Goal: Information Seeking & Learning: Learn about a topic

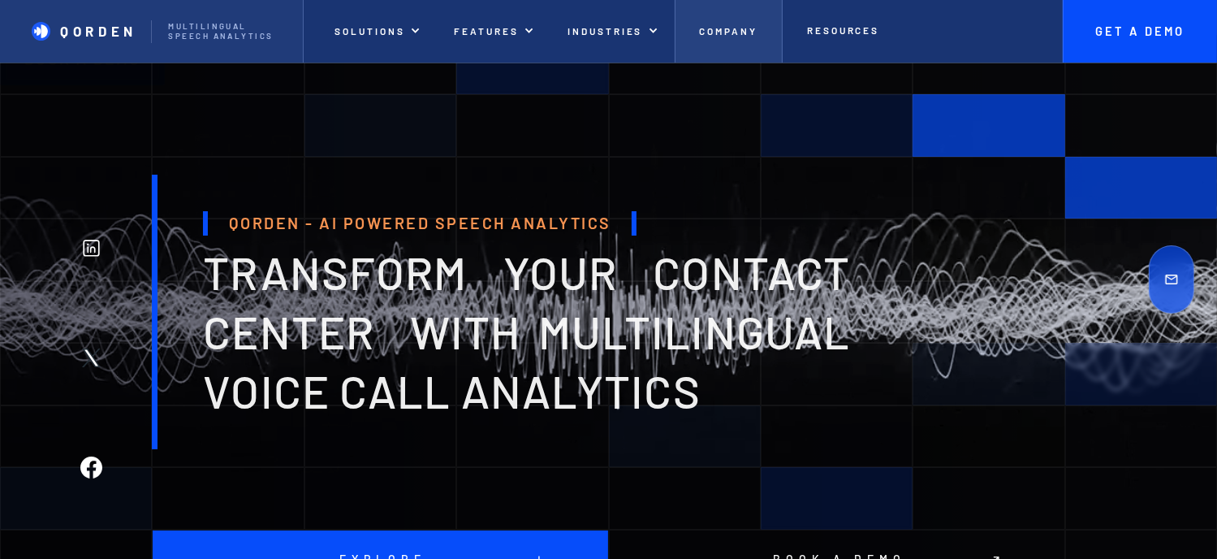
click at [712, 29] on p "Company" at bounding box center [729, 30] width 58 height 11
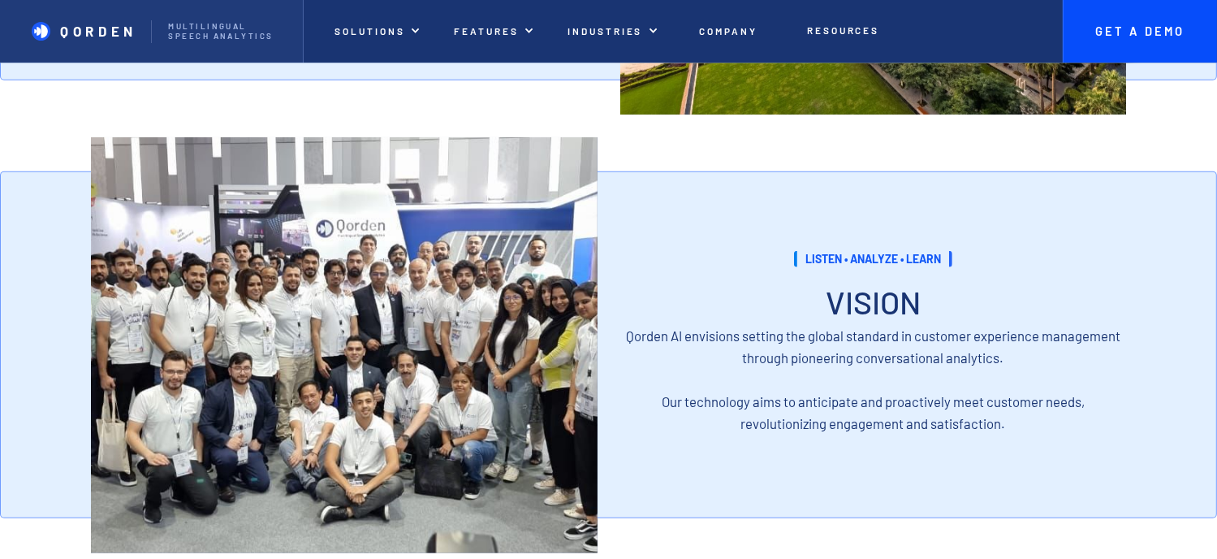
scroll to position [1459, 0]
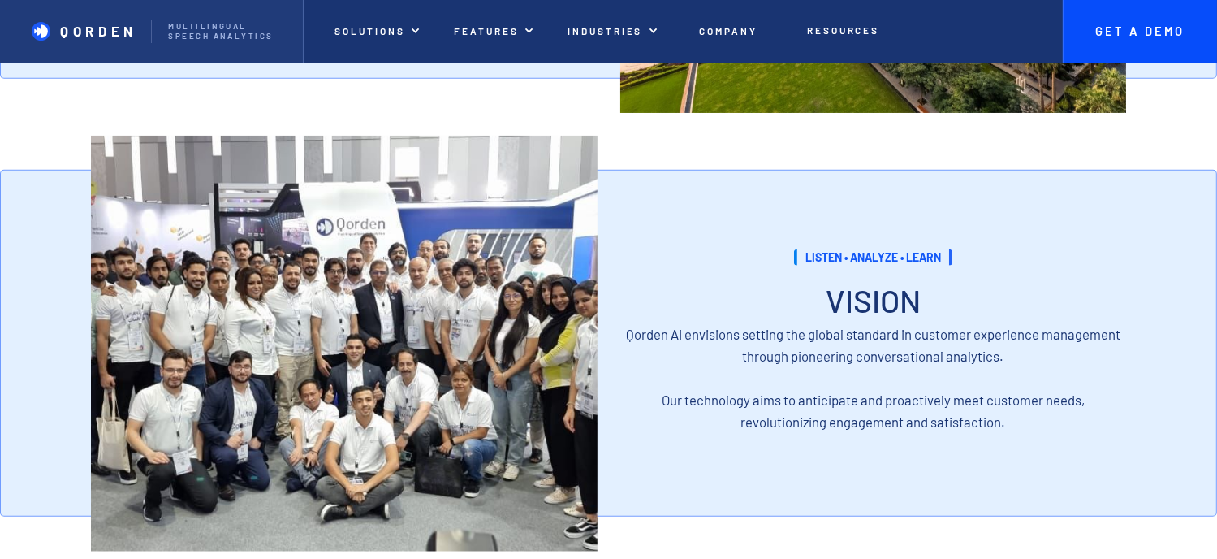
click at [552, 361] on img at bounding box center [344, 344] width 507 height 416
click at [924, 287] on div "listen • analyze • learn VISION Inquiry Qorden AI envisions setting the global …" at bounding box center [874, 343] width 507 height 347
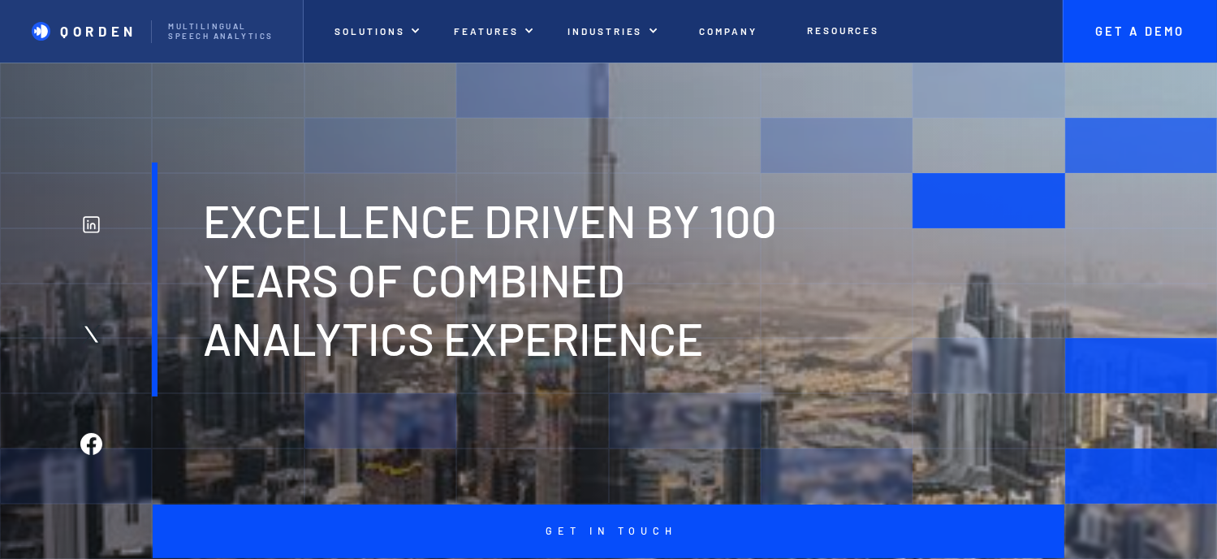
scroll to position [0, 0]
click at [80, 320] on img at bounding box center [89, 332] width 28 height 28
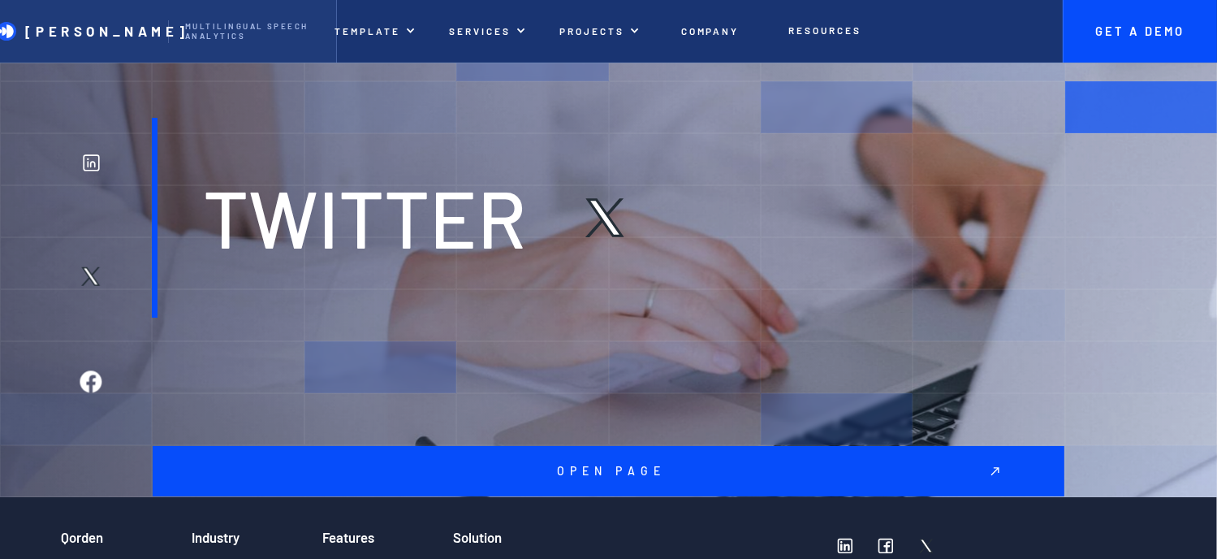
scroll to position [92, 0]
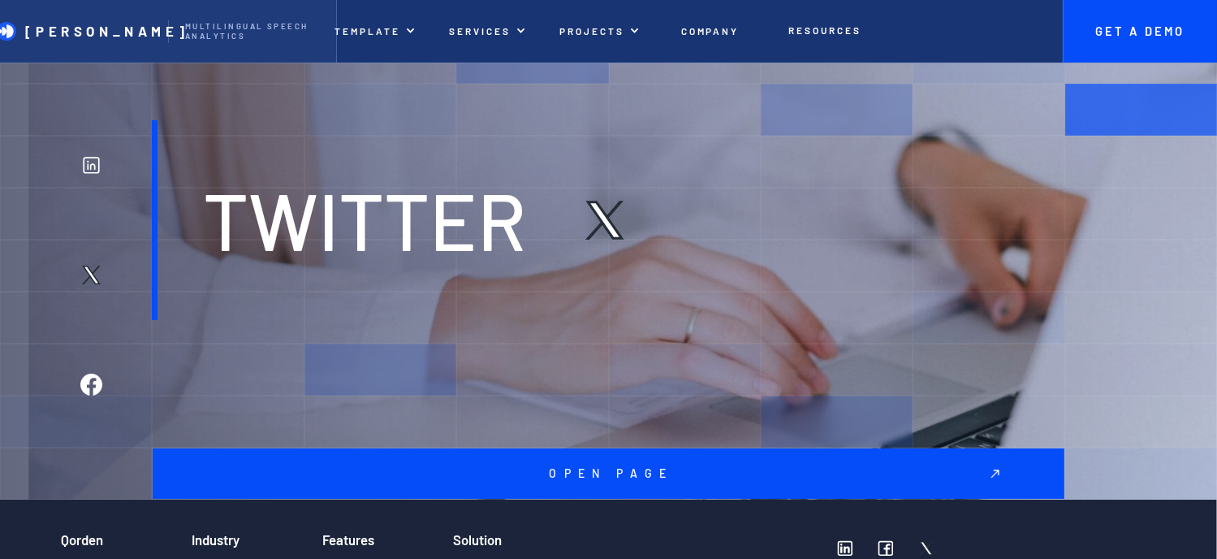
click at [544, 457] on link "Open page" at bounding box center [608, 473] width 911 height 50
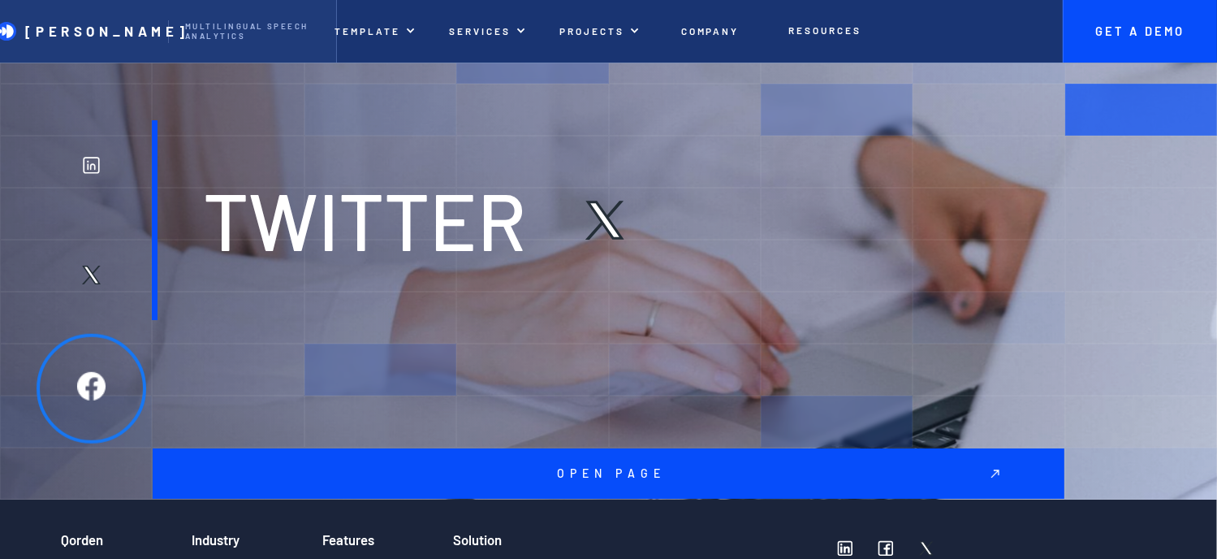
click at [92, 396] on img at bounding box center [91, 386] width 28 height 28
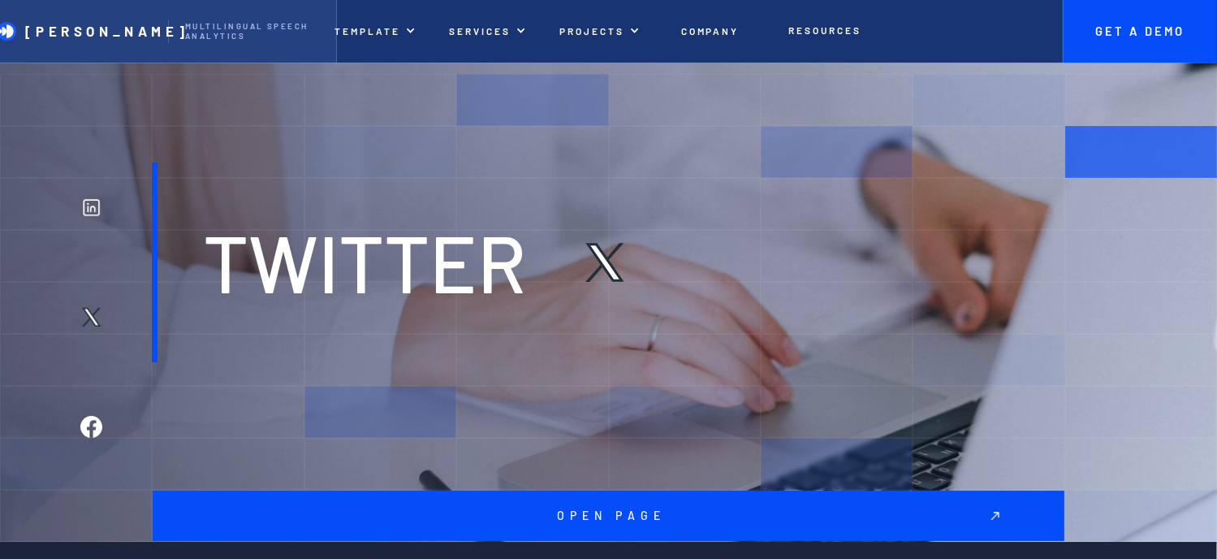
scroll to position [0, 0]
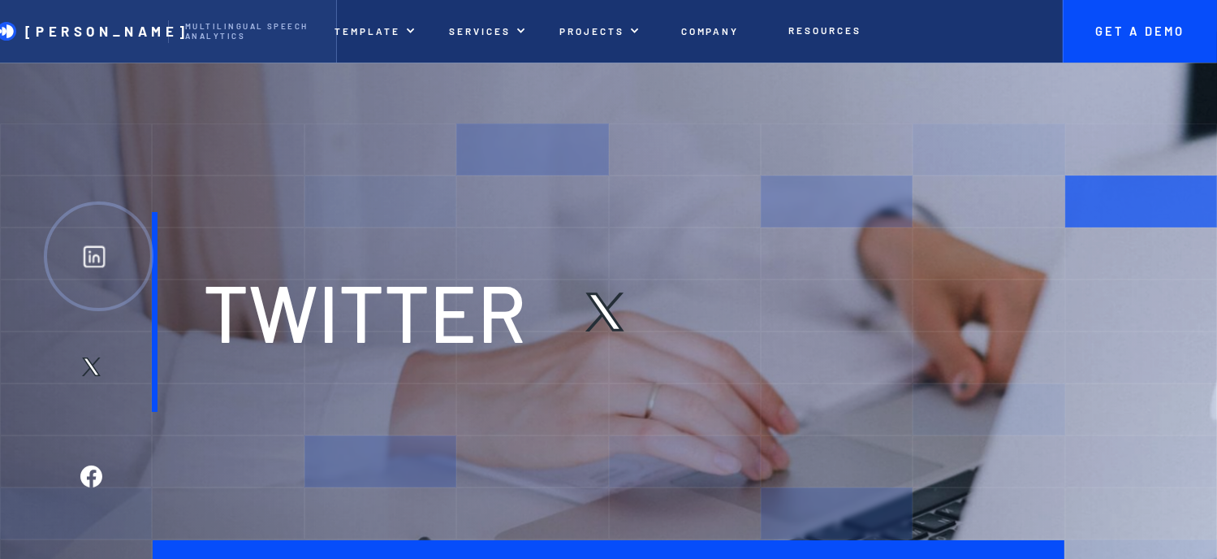
click at [110, 254] on div at bounding box center [99, 256] width 110 height 110
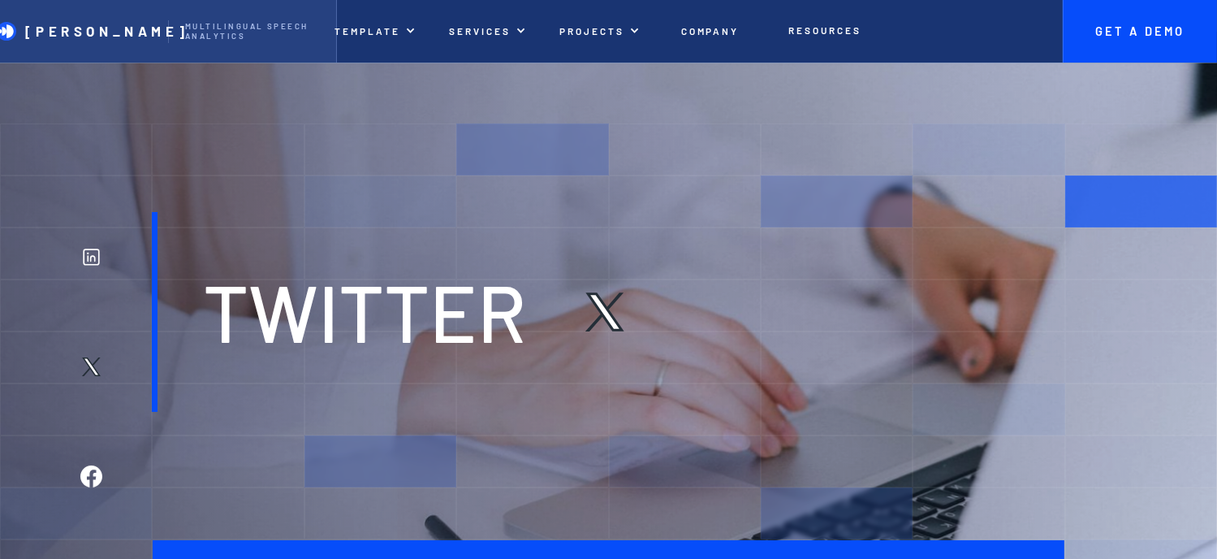
click at [168, 27] on div "Multilingual Speech analytics" at bounding box center [252, 31] width 168 height 19
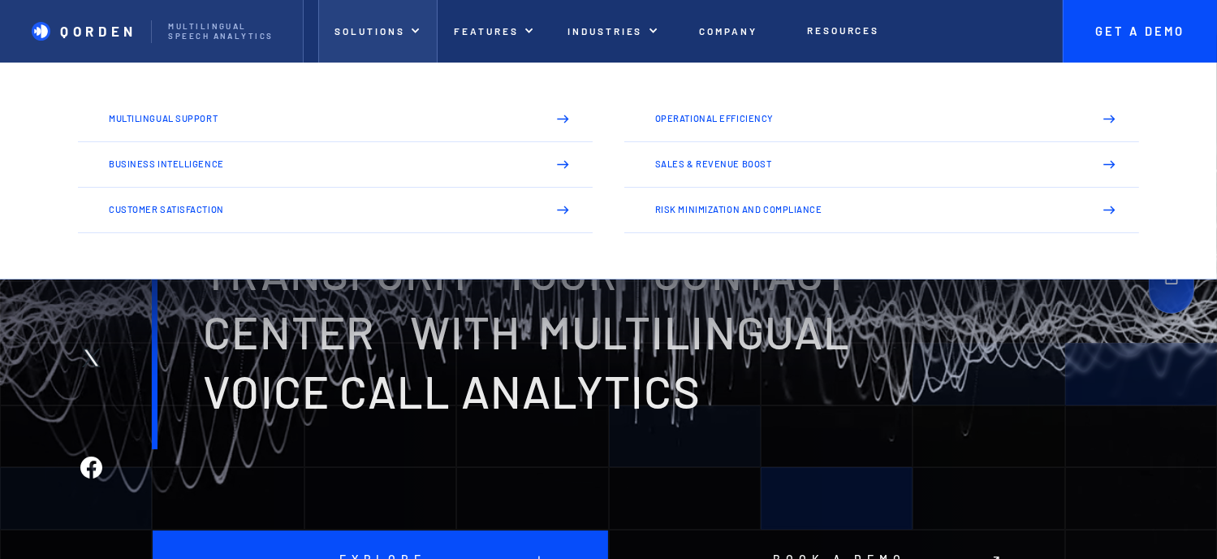
click at [339, 35] on p "Solutions" at bounding box center [370, 30] width 70 height 11
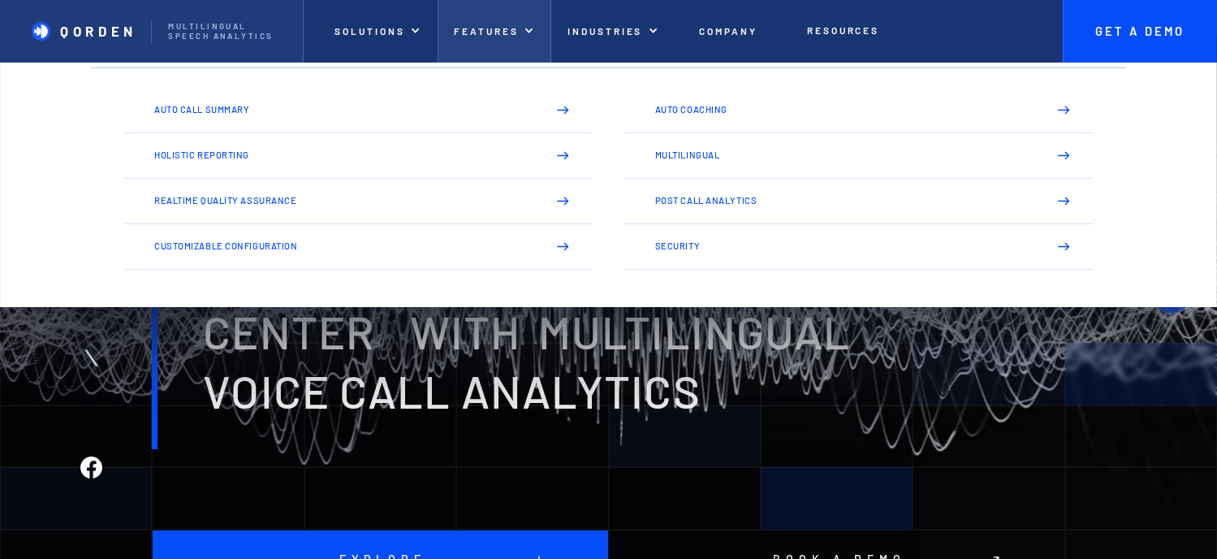
click at [504, 27] on p "features" at bounding box center [486, 30] width 65 height 11
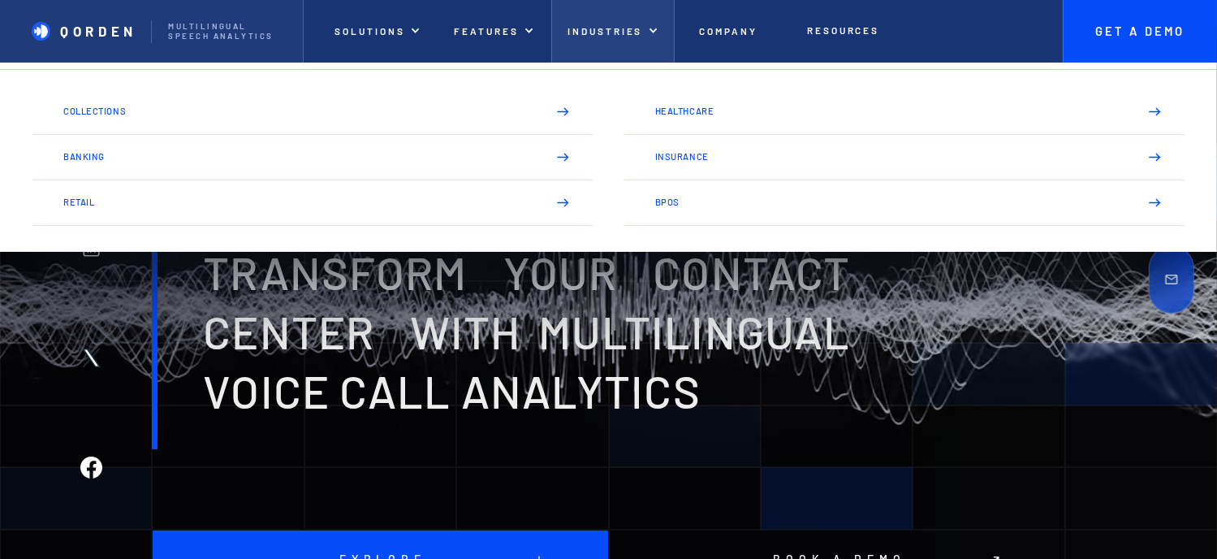
click at [617, 38] on div "INDUSTRIES" at bounding box center [613, 31] width 124 height 63
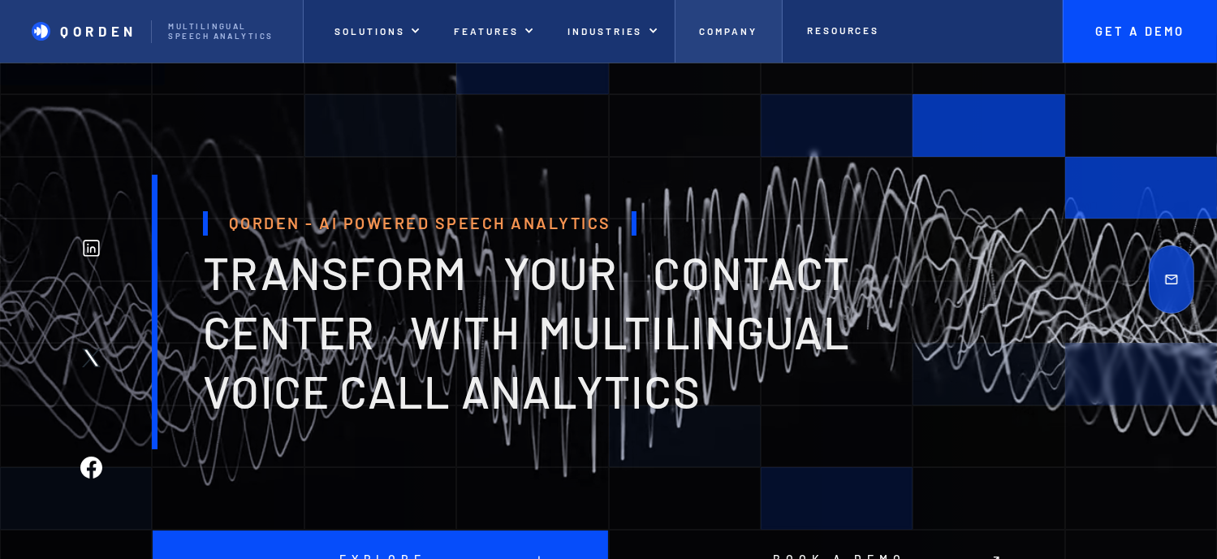
click at [743, 15] on link "Company" at bounding box center [728, 31] width 107 height 63
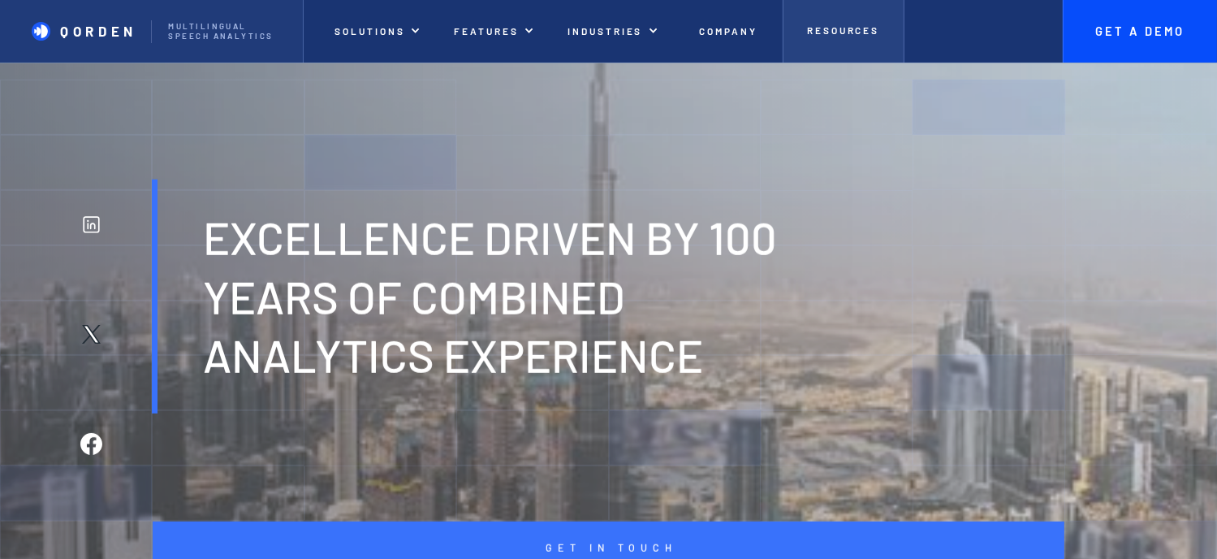
click at [822, 37] on link "Resources" at bounding box center [844, 31] width 122 height 63
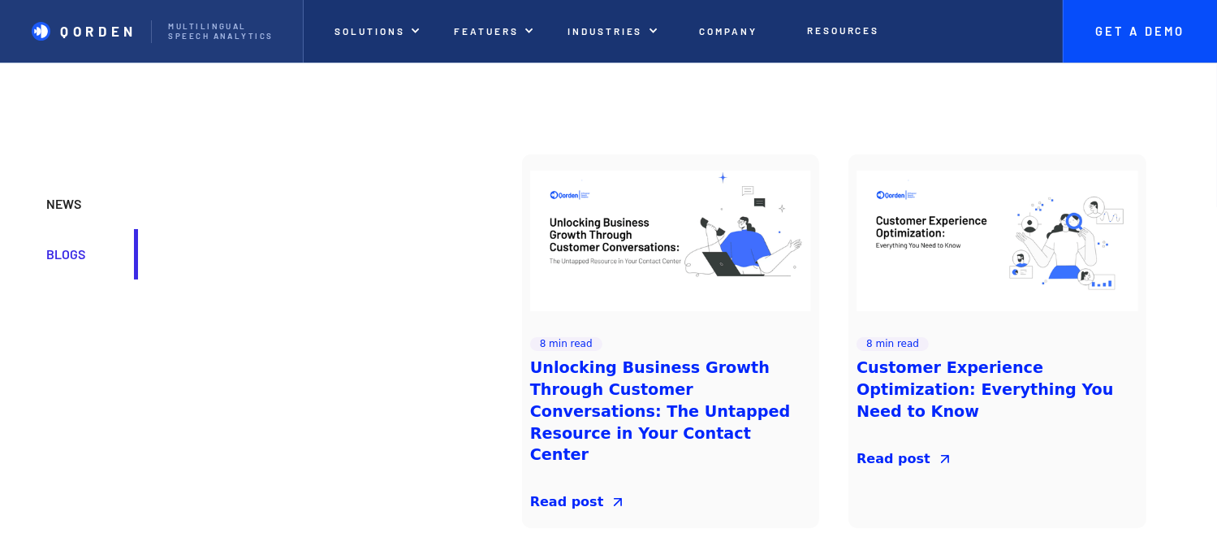
click at [49, 207] on div "NEWS" at bounding box center [81, 204] width 71 height 18
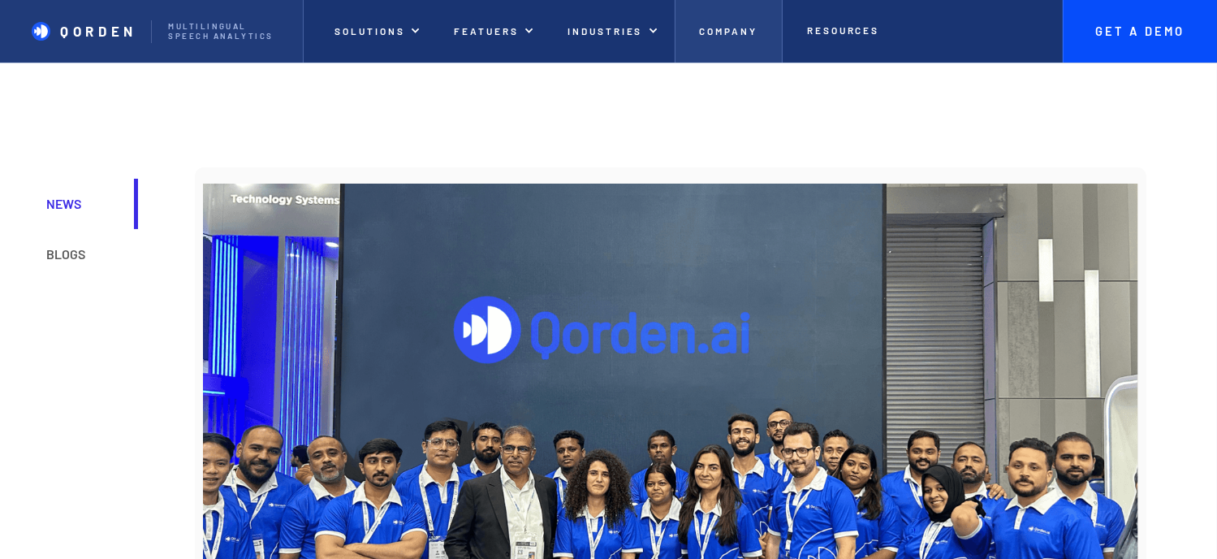
click at [705, 50] on link "Company" at bounding box center [728, 31] width 107 height 63
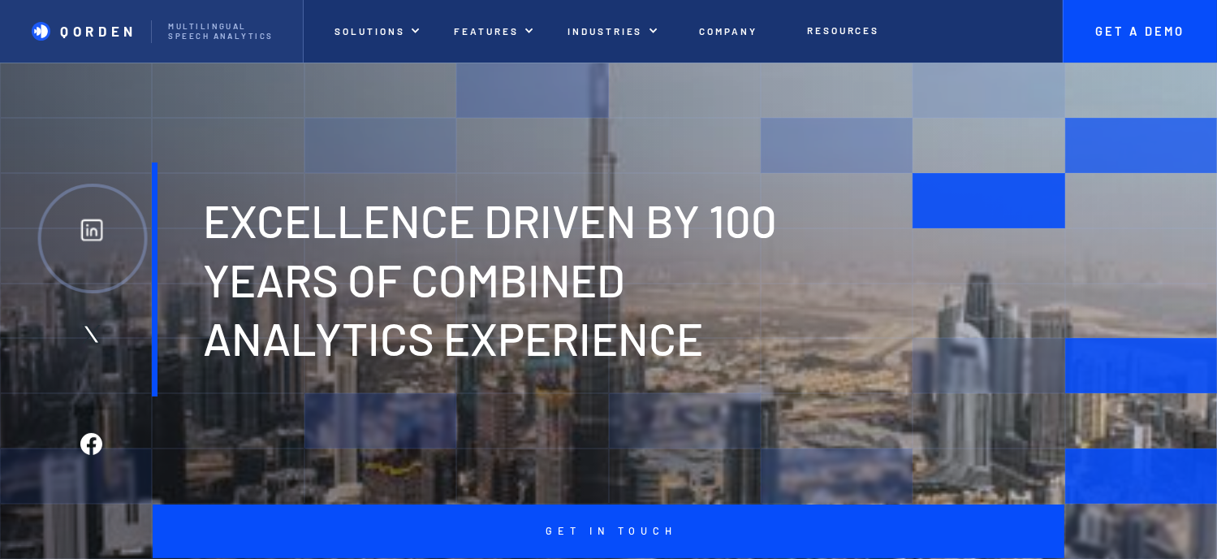
click at [95, 259] on div at bounding box center [92, 239] width 110 height 110
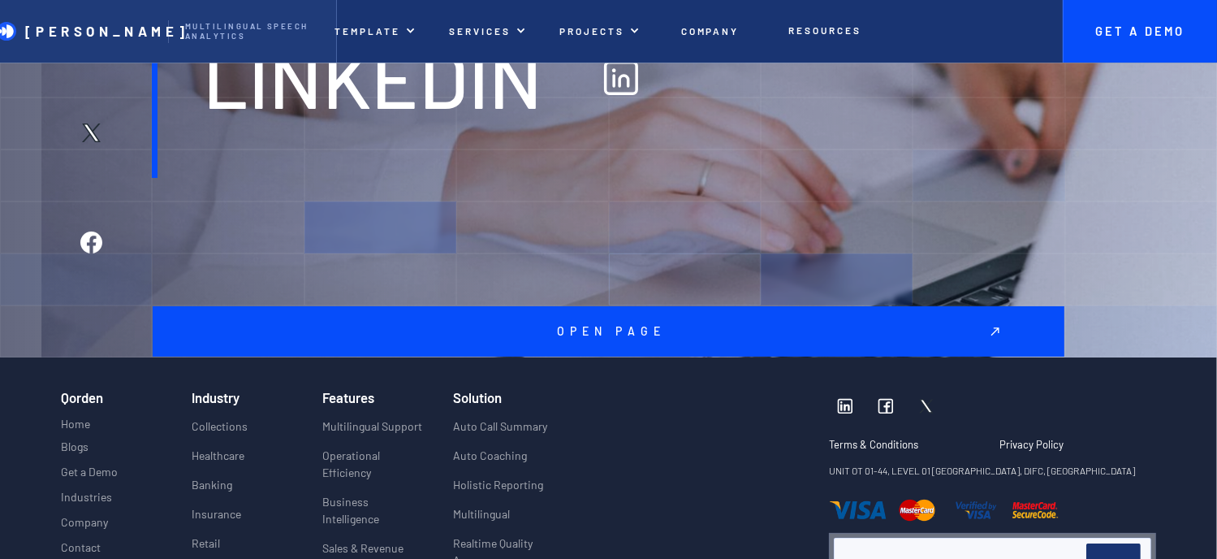
scroll to position [237, 0]
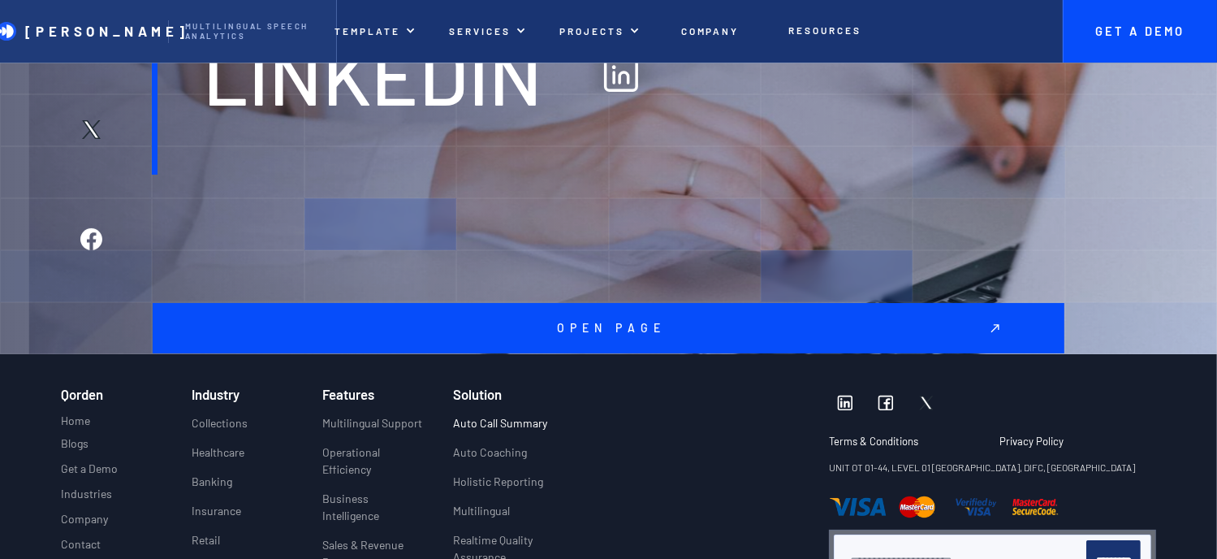
click at [499, 431] on link "Auto Call Summary" at bounding box center [500, 428] width 94 height 29
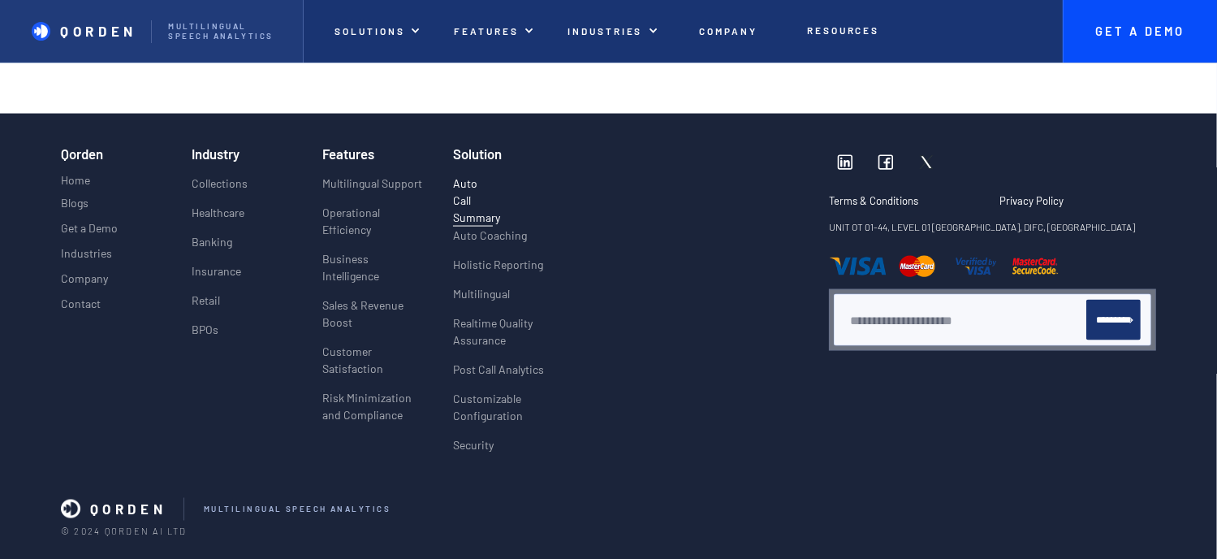
scroll to position [2528, 0]
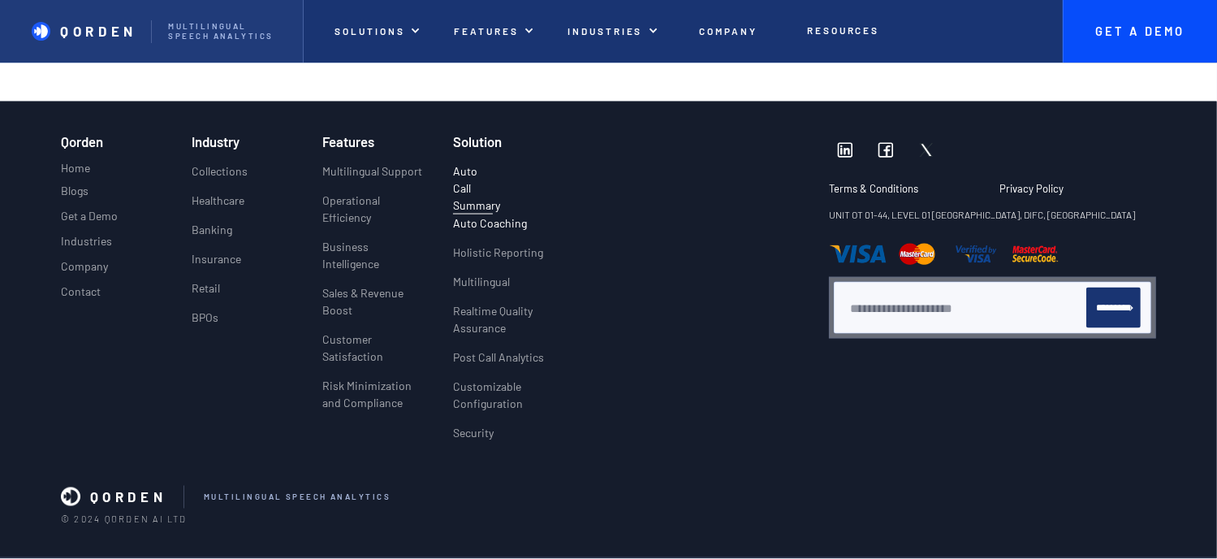
click at [517, 214] on p "Auto Coaching" at bounding box center [490, 222] width 74 height 17
